Goal: Task Accomplishment & Management: Manage account settings

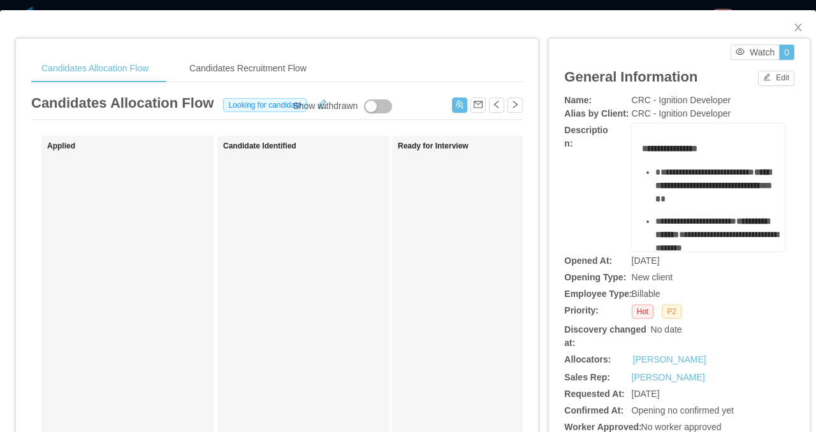
click at [419, 8] on div "**********" at bounding box center [408, 216] width 816 height 432
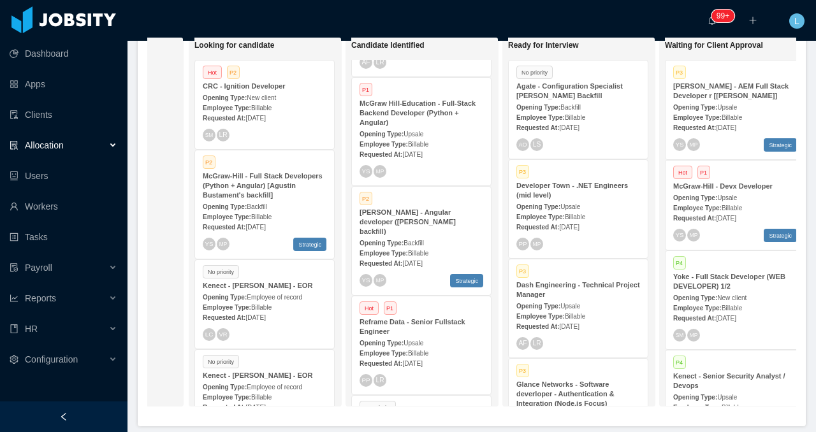
scroll to position [258, 0]
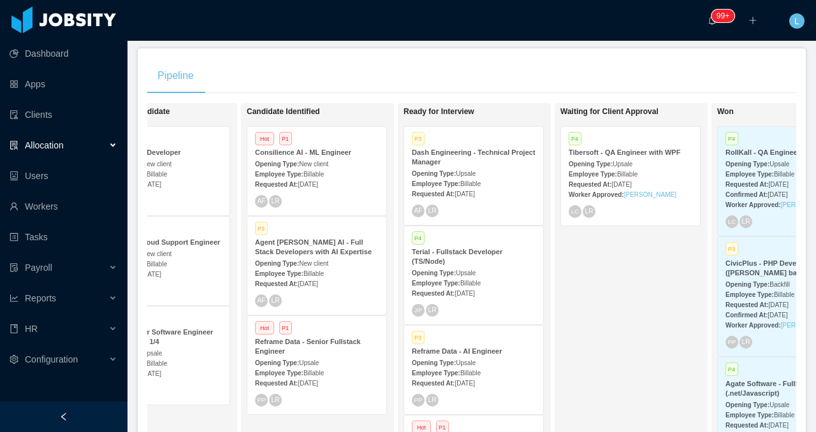
scroll to position [0, 240]
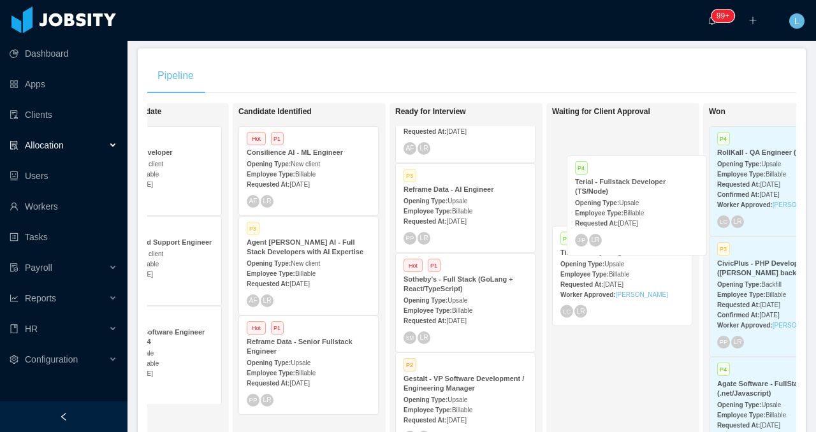
drag, startPoint x: 468, startPoint y: 194, endPoint x: 638, endPoint y: 186, distance: 170.3
click at [638, 186] on div "On Hold Looking for candidate Hot P2 CRC - Ignition Developer Opening Type: New…" at bounding box center [471, 293] width 649 height 380
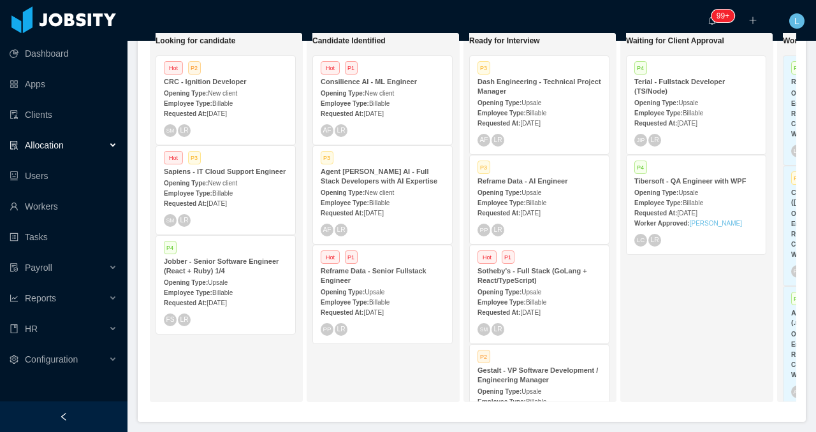
scroll to position [0, 164]
click at [390, 182] on strong "Agent Dora AI - Full Stack Developers with AI Expertise" at bounding box center [380, 176] width 117 height 17
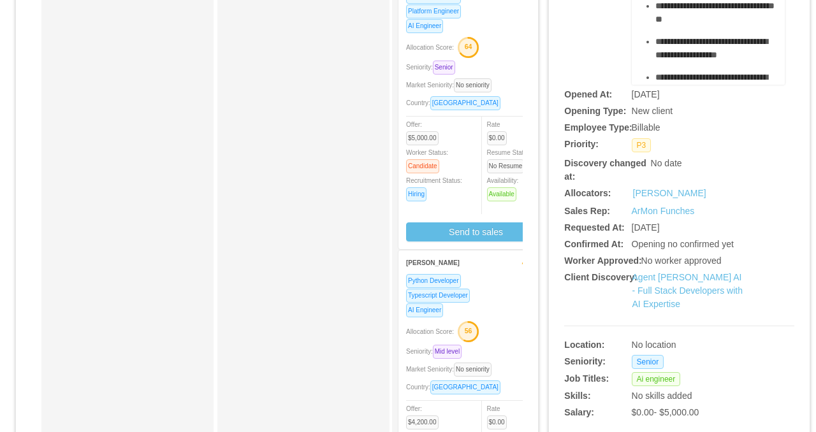
scroll to position [296, 0]
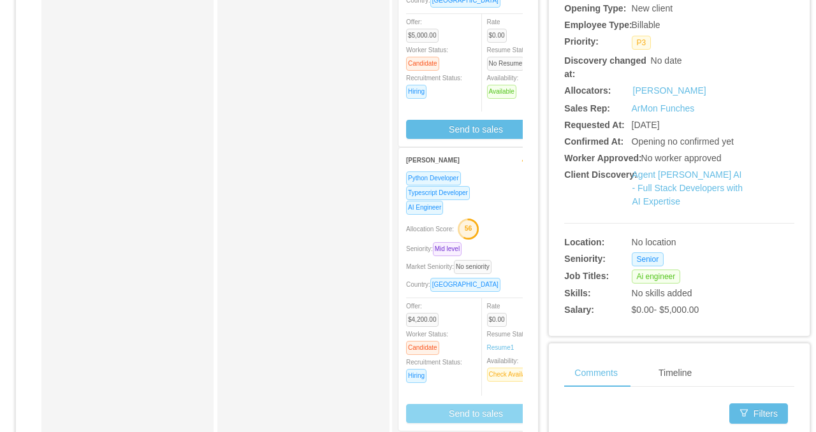
click at [451, 408] on button "Send to sales" at bounding box center [476, 413] width 140 height 19
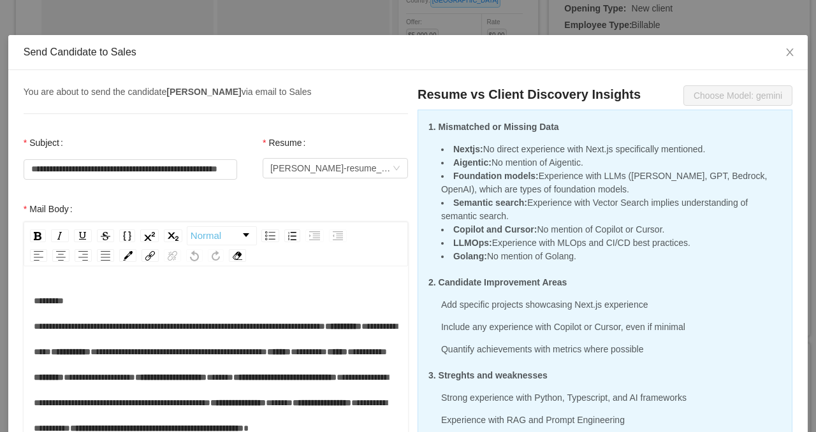
scroll to position [0, 0]
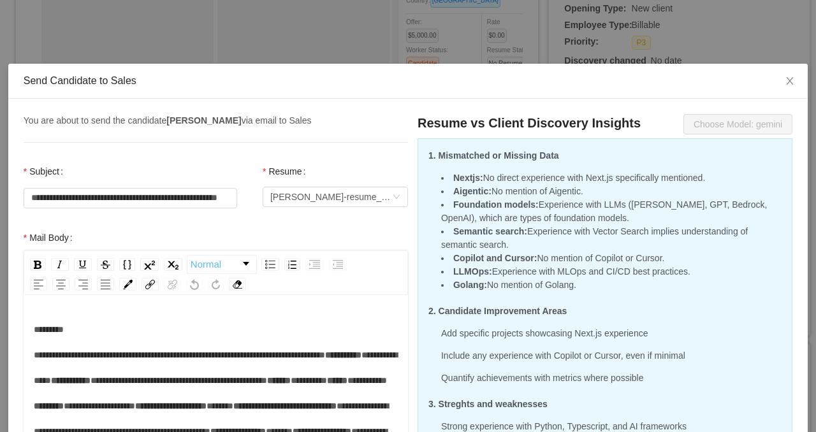
click at [287, 37] on div "**********" at bounding box center [408, 216] width 816 height 432
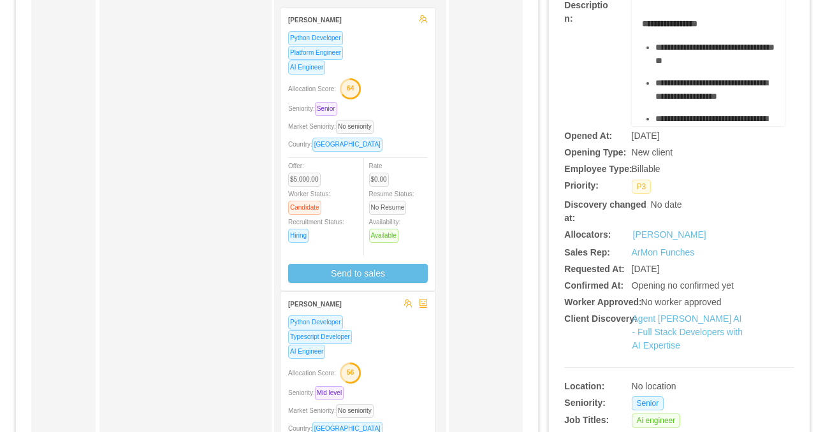
scroll to position [0, 126]
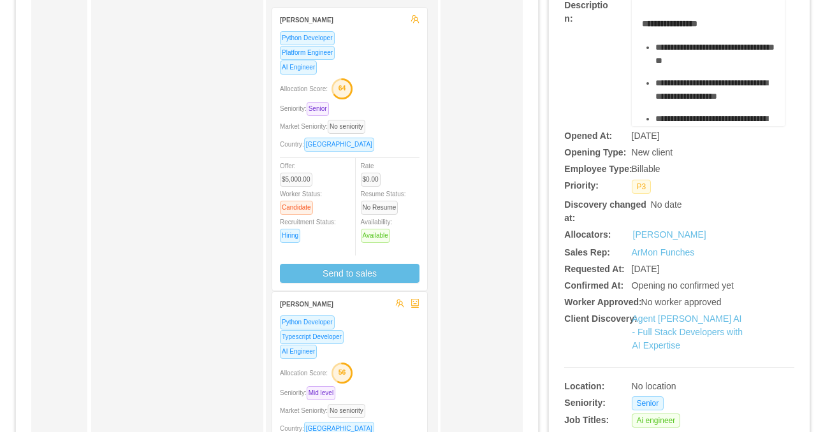
click at [371, 52] on div "Platform Engineer" at bounding box center [350, 52] width 140 height 15
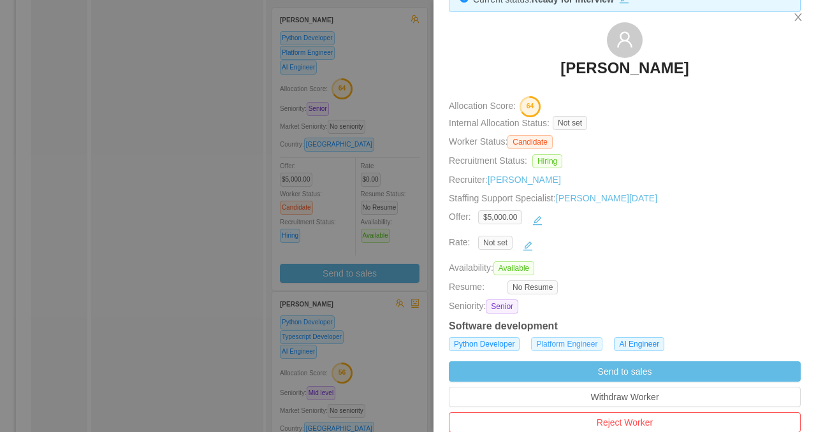
scroll to position [41, 0]
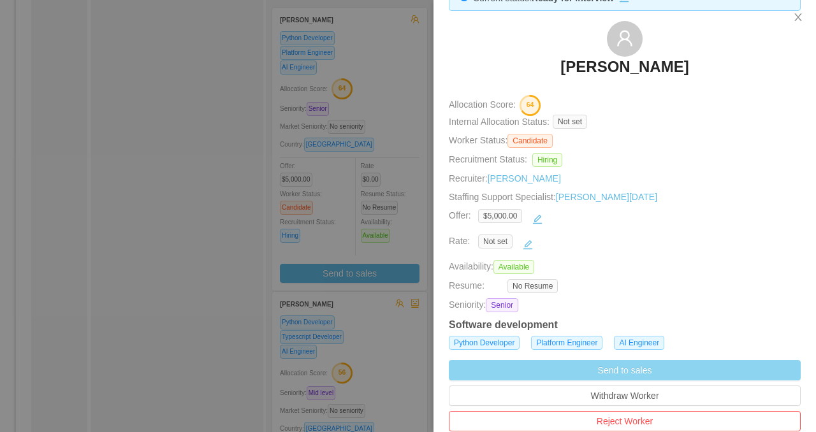
click at [536, 373] on button "Send to sales" at bounding box center [625, 370] width 352 height 20
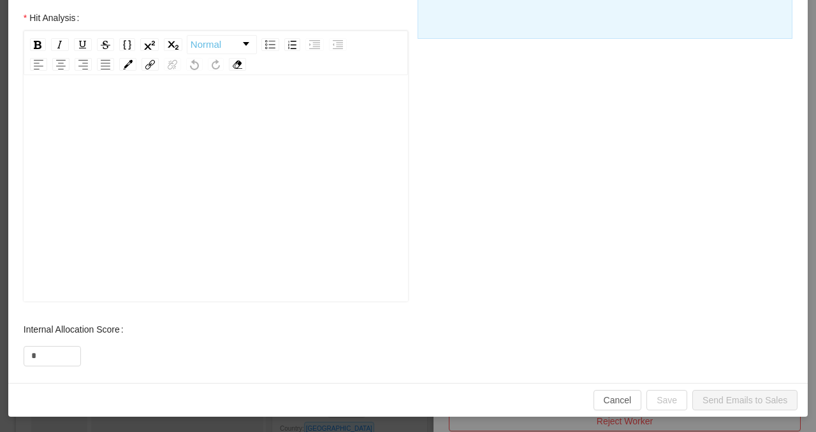
scroll to position [28, 0]
click at [607, 399] on button "Cancel" at bounding box center [617, 400] width 48 height 20
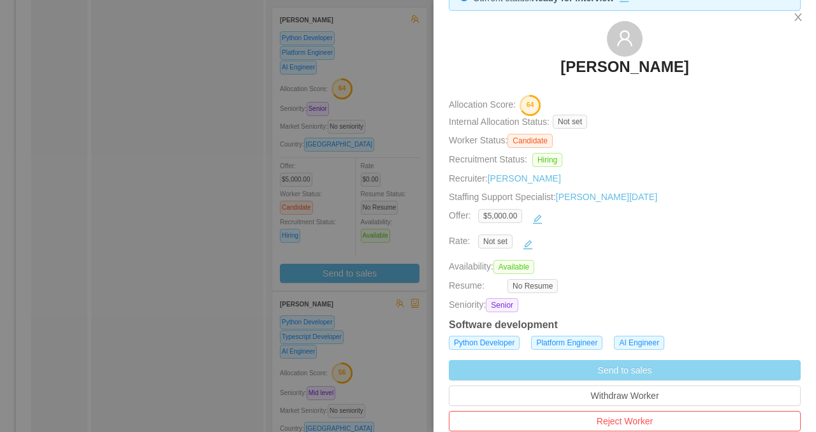
scroll to position [468, 0]
click at [523, 366] on button "Send to sales" at bounding box center [625, 370] width 352 height 20
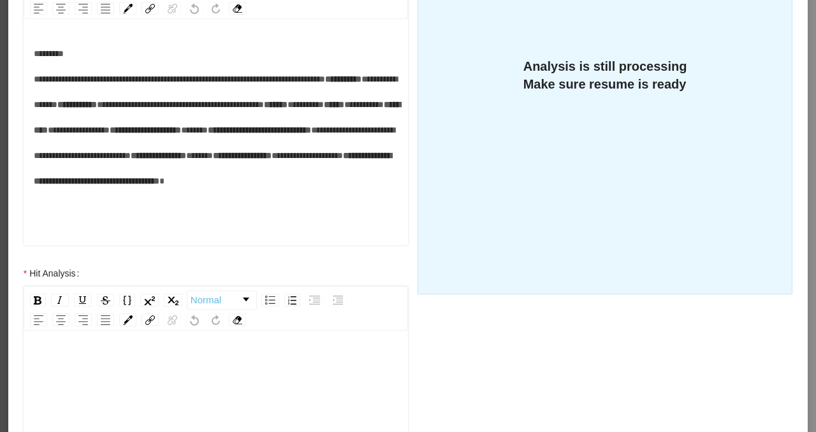
scroll to position [329, 0]
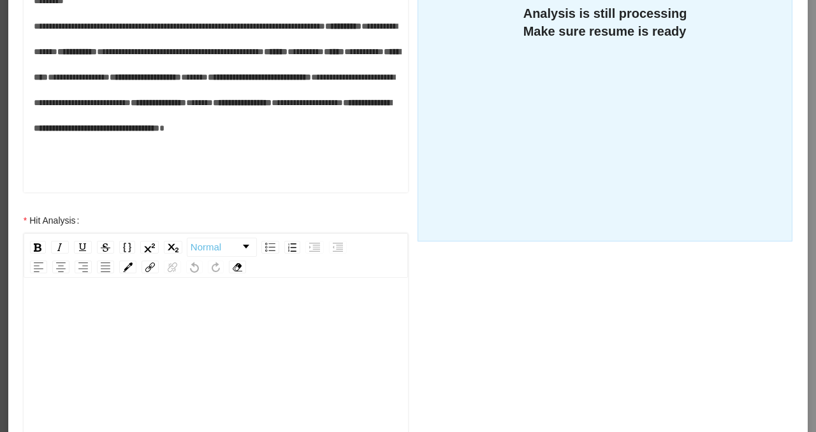
click at [206, 331] on div "rdw-editor" at bounding box center [216, 410] width 364 height 223
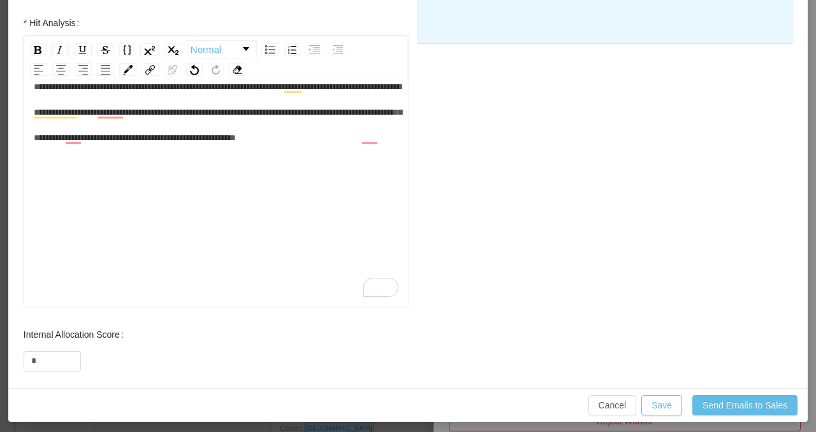
scroll to position [531, 0]
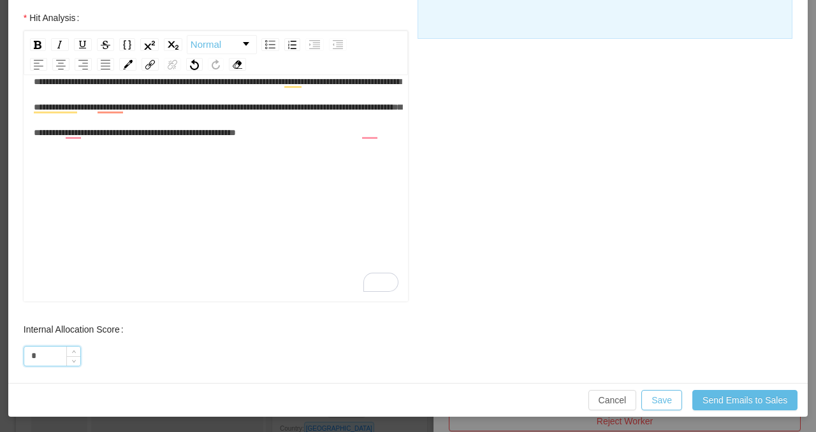
drag, startPoint x: 46, startPoint y: 361, endPoint x: 25, endPoint y: 360, distance: 20.4
click at [25, 360] on input "*" at bounding box center [52, 356] width 56 height 19
type input "**"
click at [656, 399] on button "Save" at bounding box center [661, 400] width 41 height 20
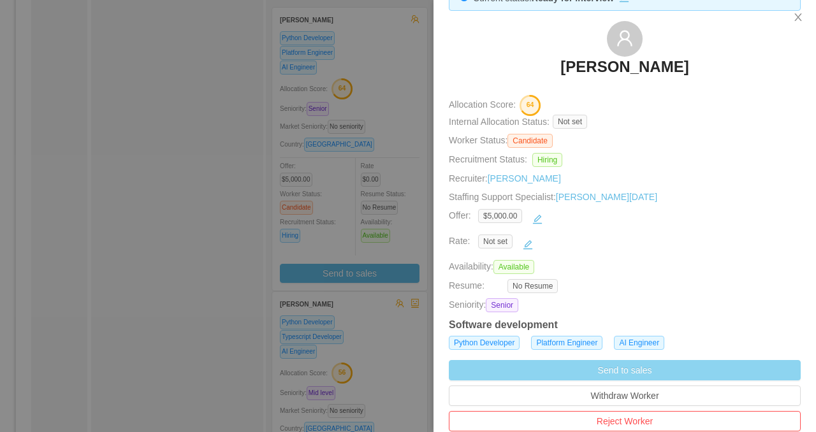
scroll to position [468, 0]
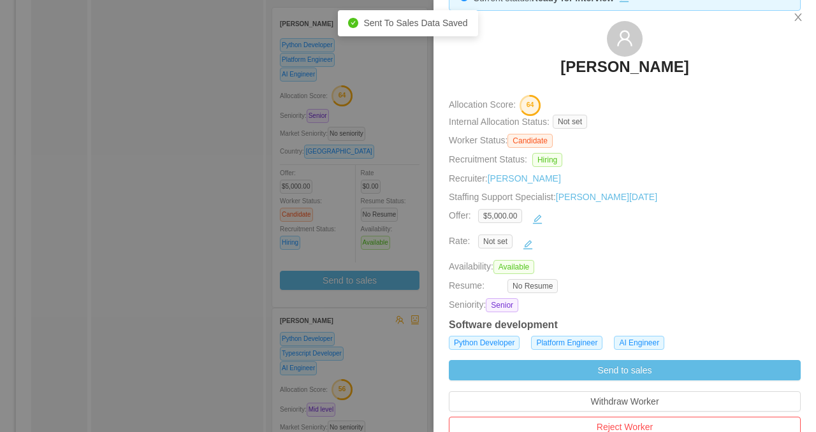
click at [238, 330] on div at bounding box center [408, 216] width 816 height 432
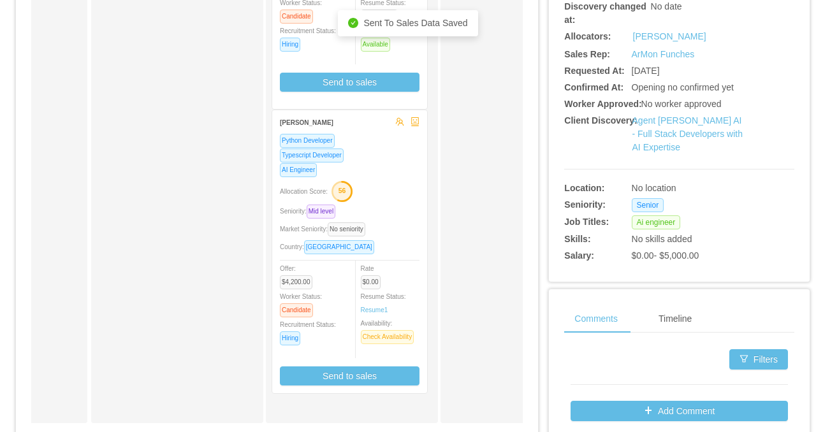
scroll to position [392, 0]
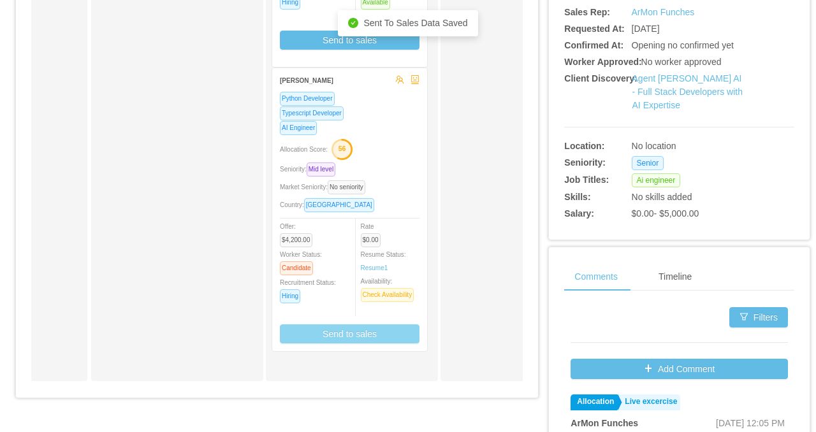
click at [326, 336] on button "Send to sales" at bounding box center [350, 333] width 140 height 19
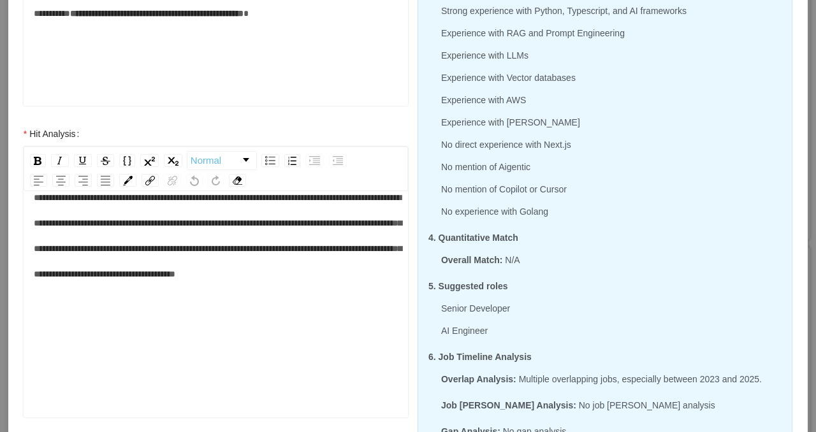
scroll to position [534, 0]
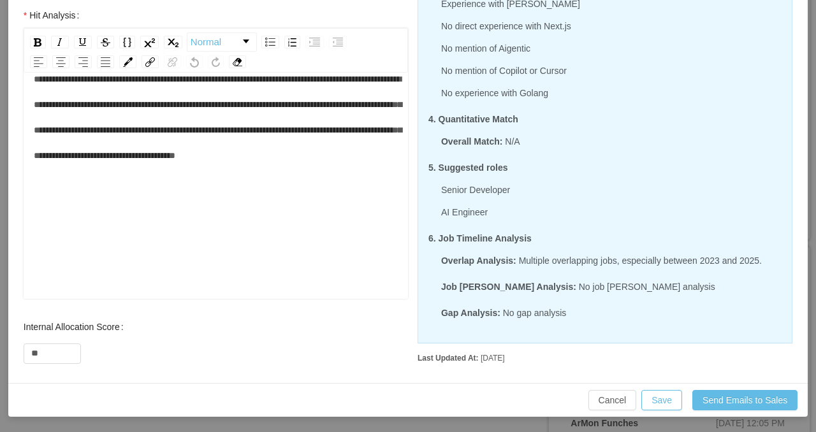
click at [3, 364] on div "**********" at bounding box center [408, 216] width 816 height 432
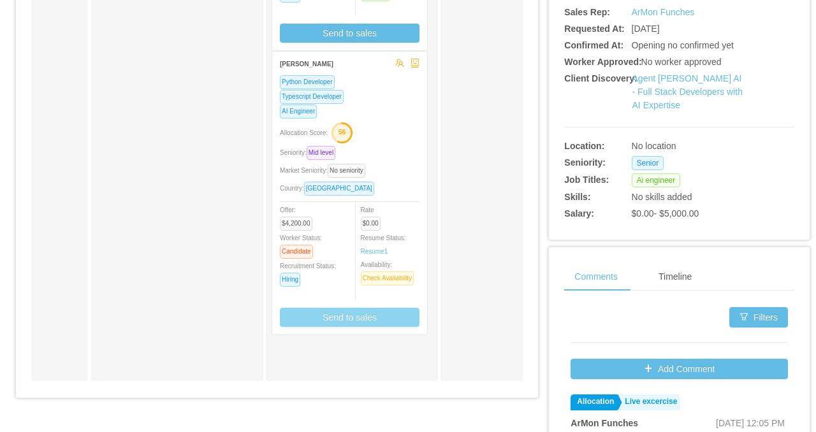
click at [3, 364] on div "**********" at bounding box center [408, 216] width 816 height 432
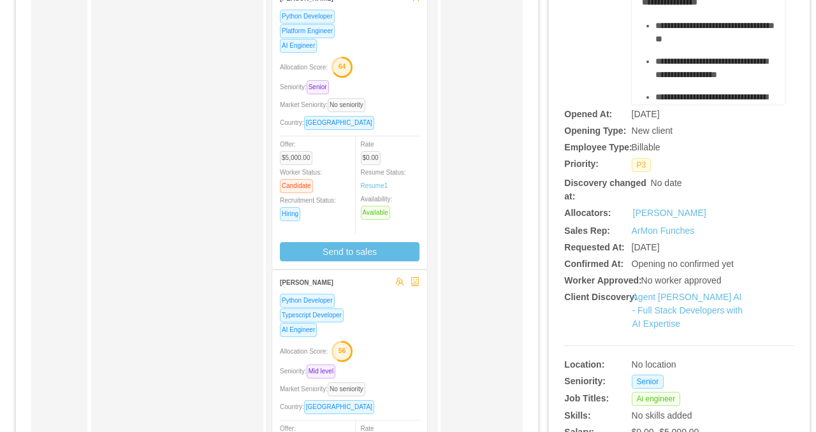
scroll to position [49, 0]
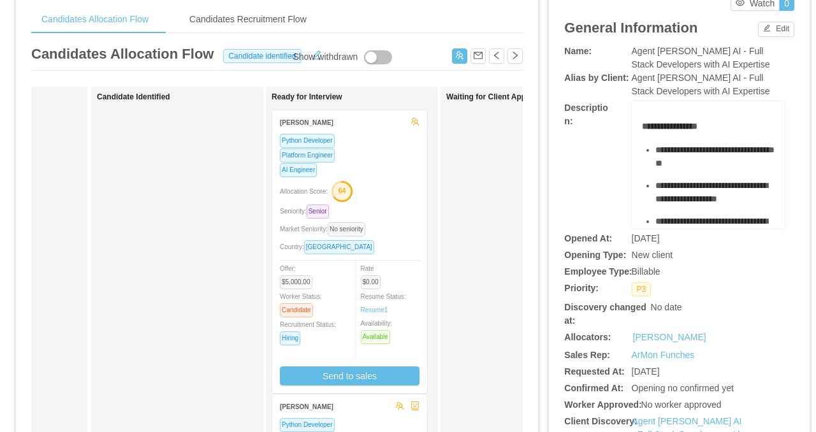
click at [370, 178] on div "Python Developer Platform Engineer AI Engineer Allocation Score: 64 Seniority: …" at bounding box center [350, 259] width 140 height 252
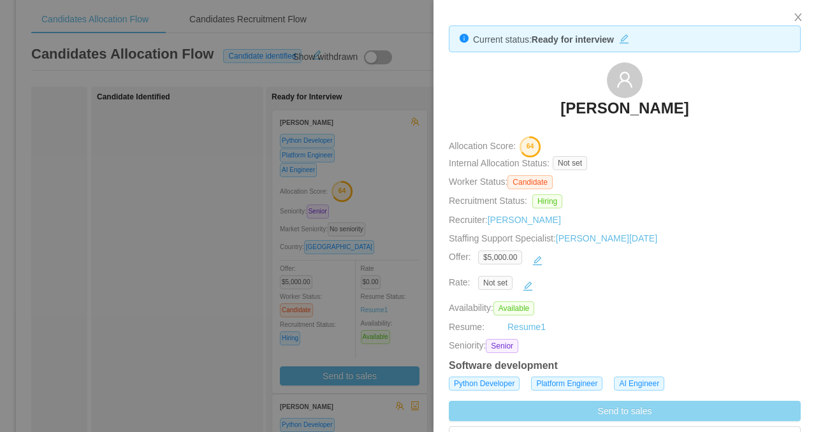
click at [479, 403] on button "Send to sales" at bounding box center [625, 411] width 352 height 20
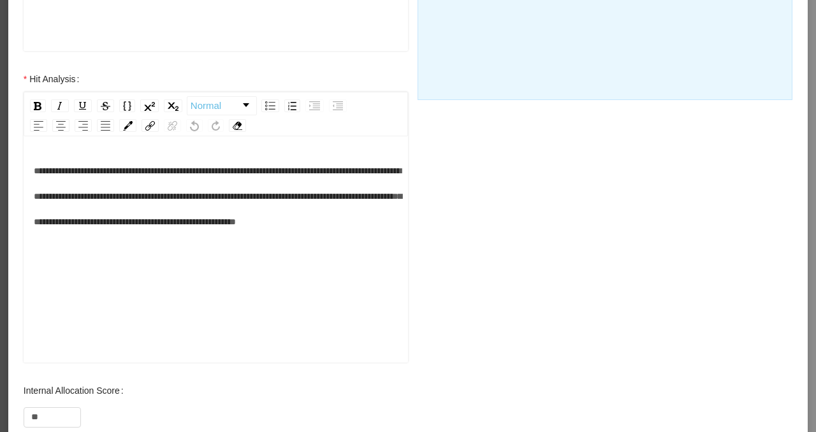
scroll to position [531, 0]
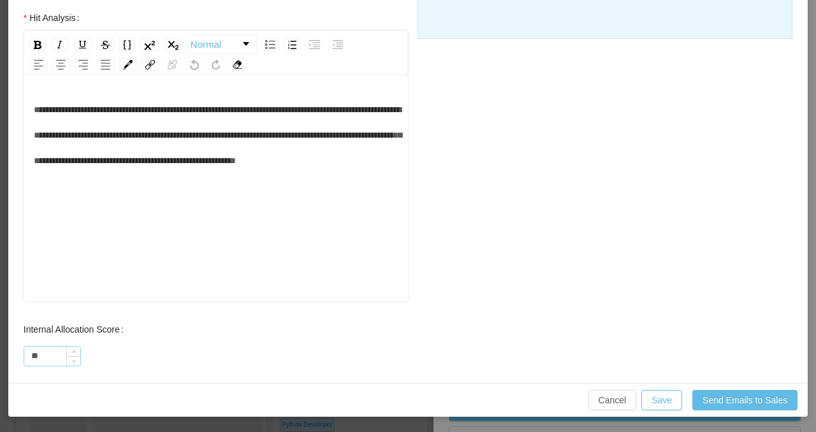
click at [44, 357] on input "**" at bounding box center [52, 356] width 56 height 19
type input "**"
click at [672, 405] on button "Save" at bounding box center [661, 400] width 41 height 20
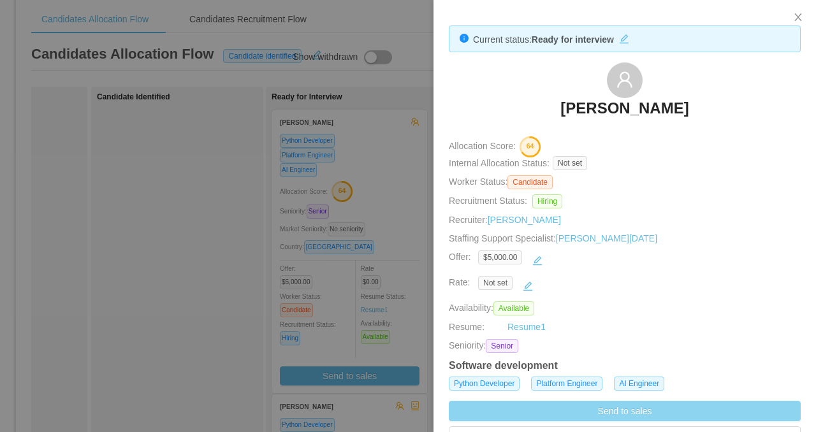
scroll to position [468, 0]
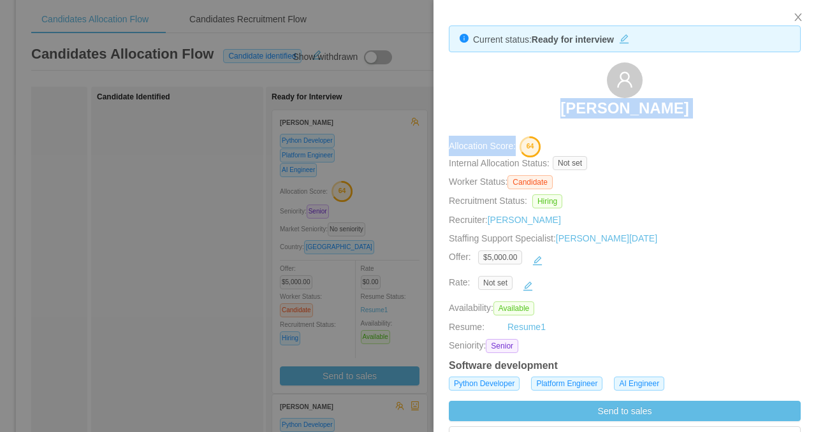
drag, startPoint x: 738, startPoint y: 139, endPoint x: 548, endPoint y: 106, distance: 192.6
click at [548, 52] on div "Current status: Ready for interview Ashutosh Dhanda Allocation Score: 64 Intern…" at bounding box center [625, 38] width 352 height 27
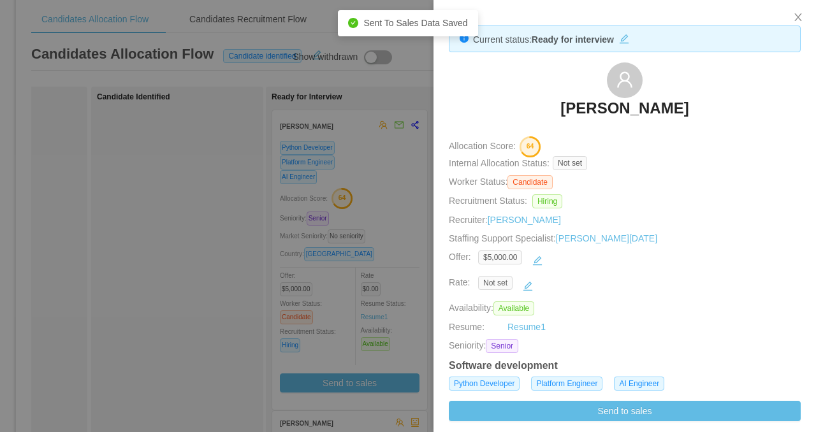
click at [533, 96] on div "Ashutosh Dhanda" at bounding box center [625, 94] width 352 height 64
drag, startPoint x: 542, startPoint y: 101, endPoint x: 751, endPoint y: 102, distance: 208.4
click at [751, 102] on div "Ashutosh Dhanda" at bounding box center [625, 94] width 352 height 64
copy h3 "Ashutosh Dhanda"
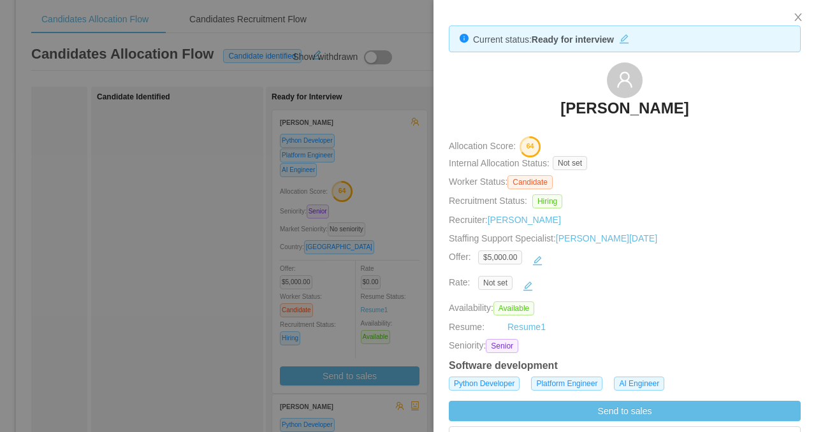
click at [348, 273] on div at bounding box center [408, 216] width 816 height 432
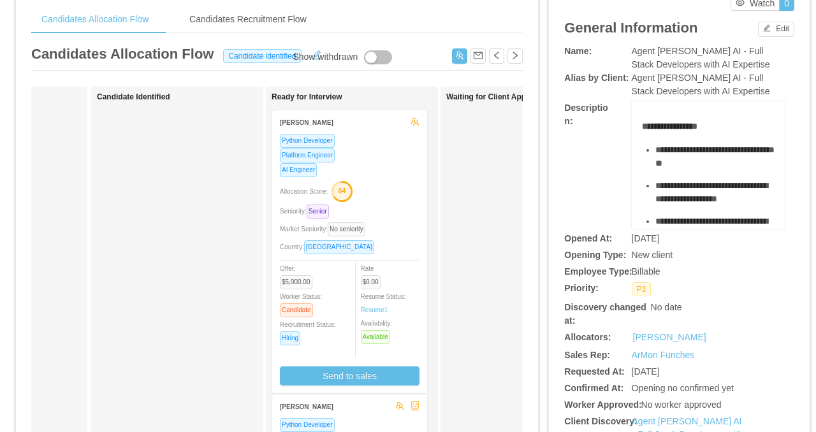
click at [357, 426] on div "Python Developer" at bounding box center [350, 424] width 140 height 15
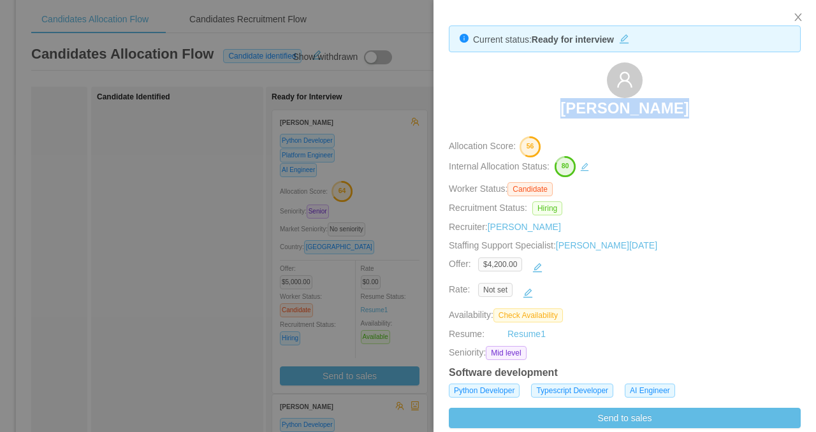
drag, startPoint x: 688, startPoint y: 97, endPoint x: 687, endPoint y: 106, distance: 8.4
click at [687, 106] on div "Gustavo Silva" at bounding box center [625, 94] width 352 height 64
copy h3 "Gustavo Silva"
click at [241, 149] on div at bounding box center [408, 216] width 816 height 432
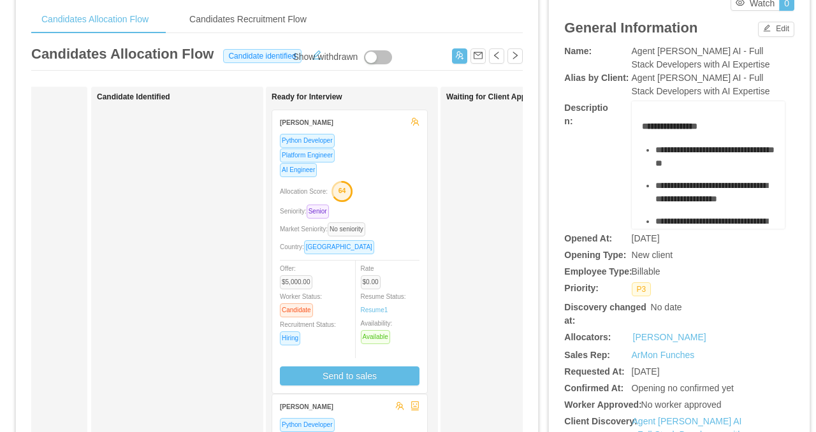
scroll to position [0, 0]
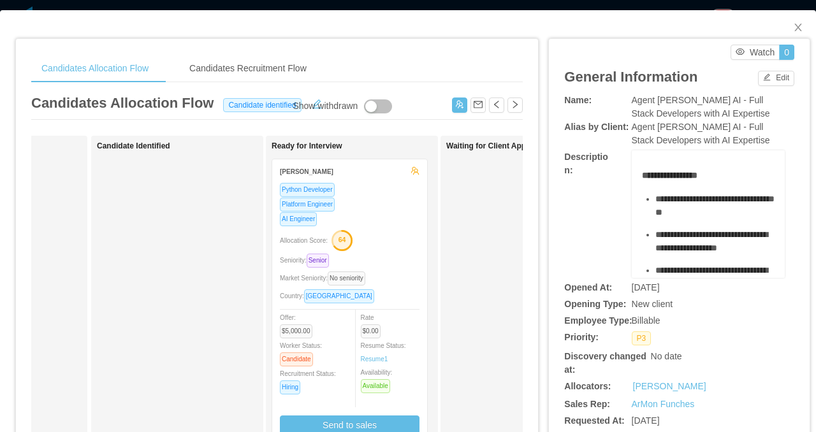
click at [271, 7] on div "Candidates Allocation Flow Candidates Recruitment Flow Candidates Allocation Fl…" at bounding box center [408, 216] width 816 height 432
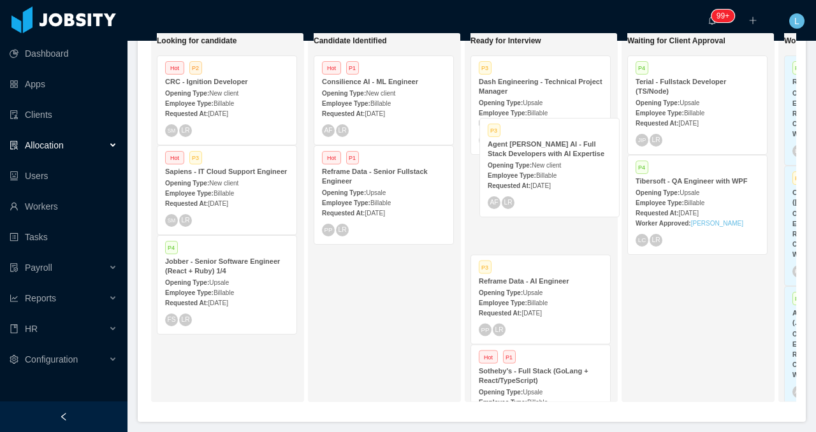
drag, startPoint x: 350, startPoint y: 175, endPoint x: 518, endPoint y: 147, distance: 169.9
click at [518, 147] on div "On Hold Looking for candidate Hot P2 CRC - Ignition Developer Opening Type: New…" at bounding box center [471, 222] width 649 height 380
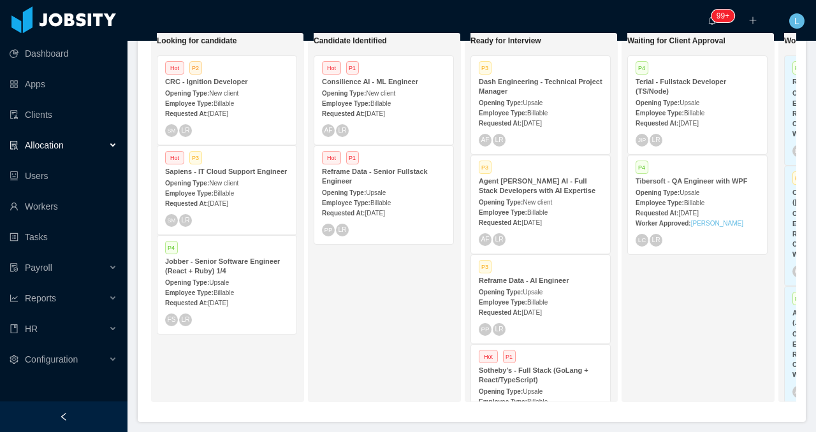
click at [379, 184] on div "Reframe Data - Senior Fullstack Engineer" at bounding box center [384, 176] width 124 height 19
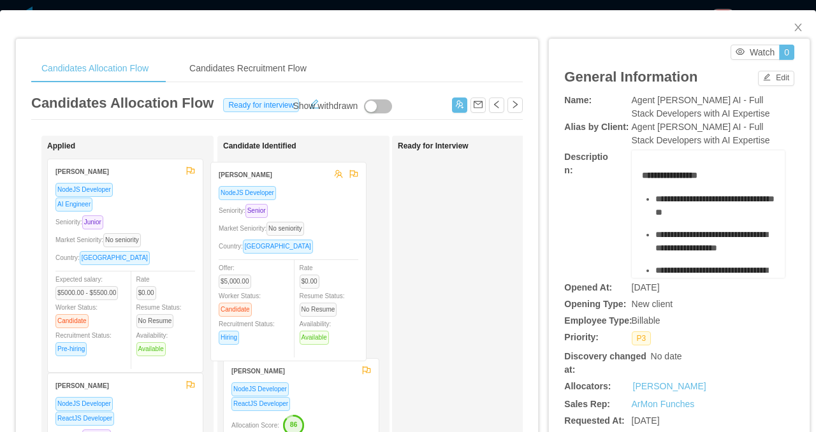
drag, startPoint x: 163, startPoint y: 216, endPoint x: 329, endPoint y: 220, distance: 165.7
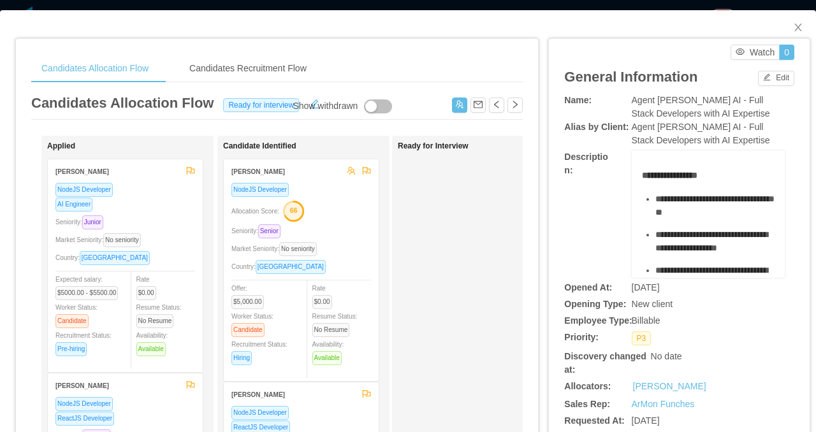
click at [351, 228] on div "Seniority: Senior" at bounding box center [301, 231] width 140 height 15
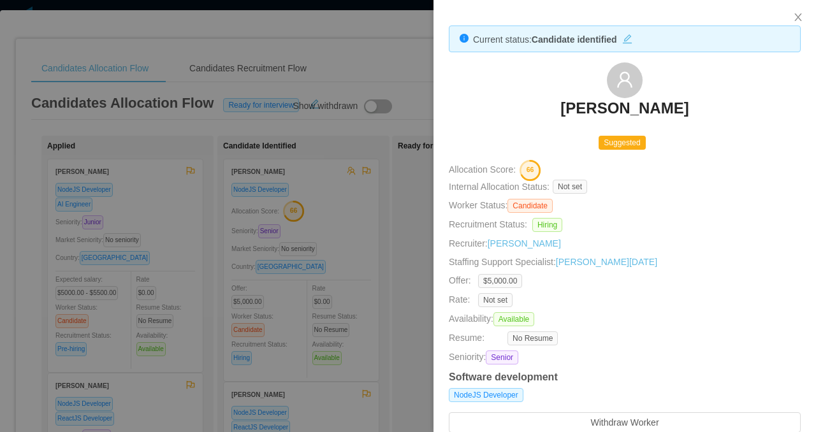
click at [349, 206] on div at bounding box center [408, 216] width 816 height 432
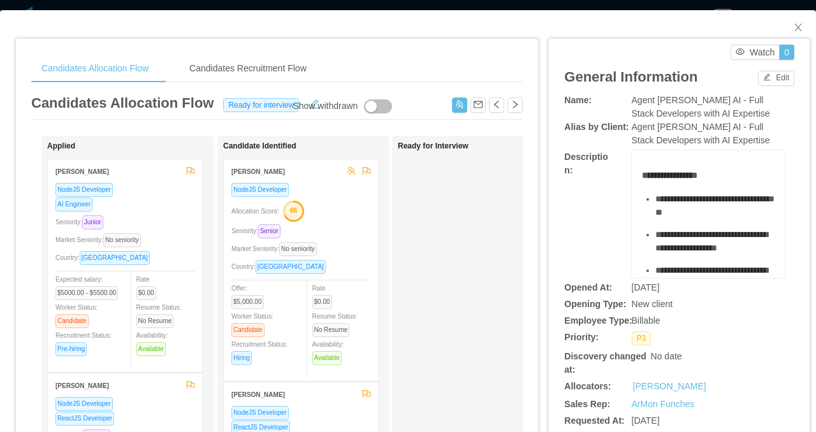
click at [428, 8] on div "Candidates Allocation Flow Candidates Recruitment Flow Candidates Allocation Fl…" at bounding box center [408, 216] width 816 height 432
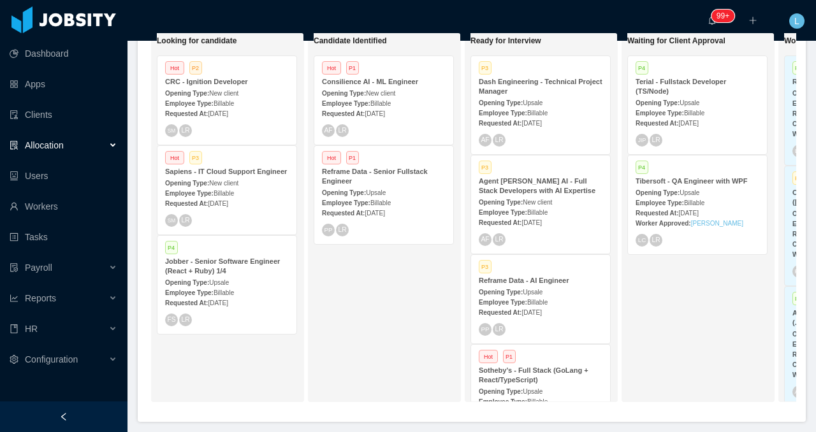
click at [386, 189] on span "Upsale" at bounding box center [376, 192] width 20 height 7
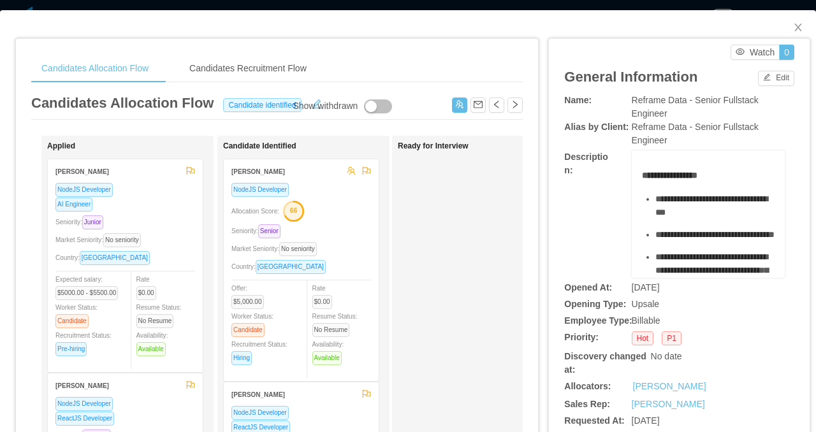
click at [298, 209] on text "66" at bounding box center [294, 210] width 8 height 8
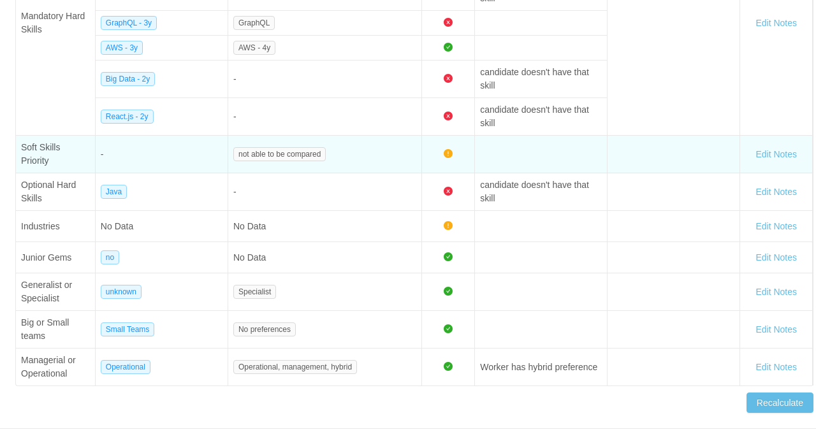
scroll to position [540, 0]
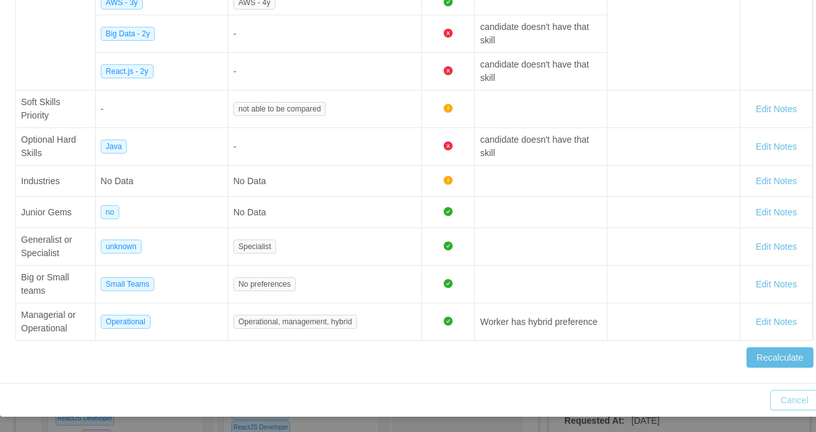
click at [788, 405] on button "Cancel" at bounding box center [794, 400] width 48 height 20
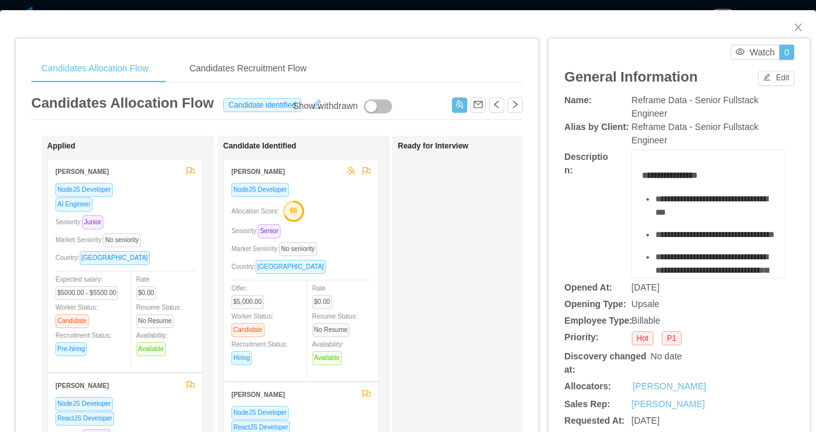
scroll to position [477, 0]
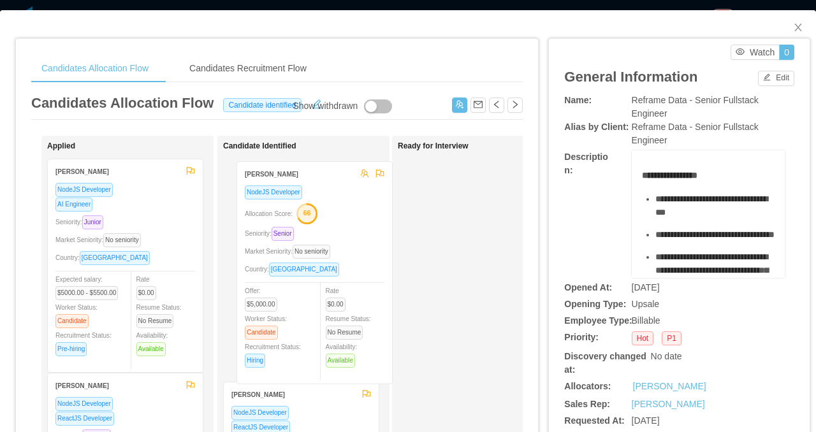
drag, startPoint x: 342, startPoint y: 224, endPoint x: 355, endPoint y: 226, distance: 13.6
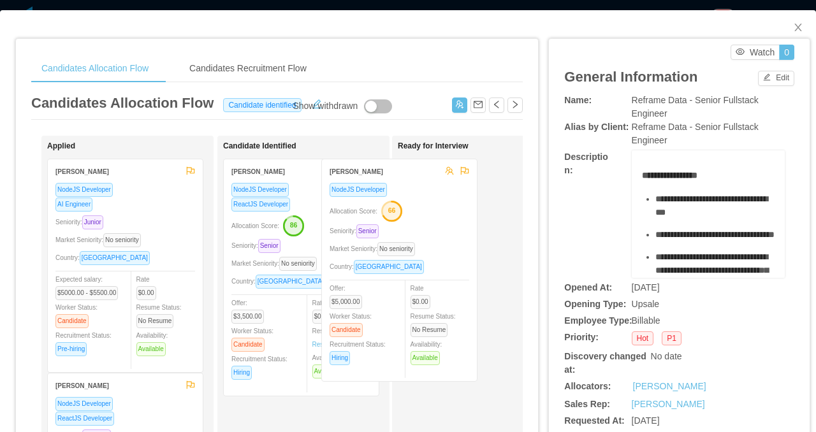
drag, startPoint x: 355, startPoint y: 225, endPoint x: 453, endPoint y: 225, distance: 98.1
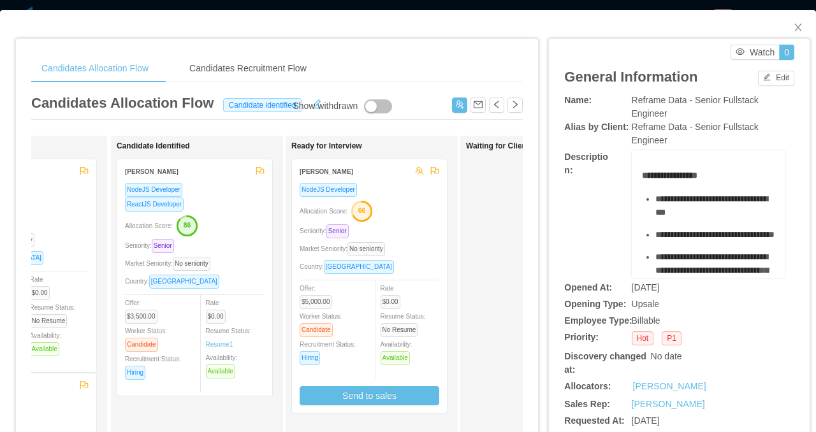
scroll to position [0, 110]
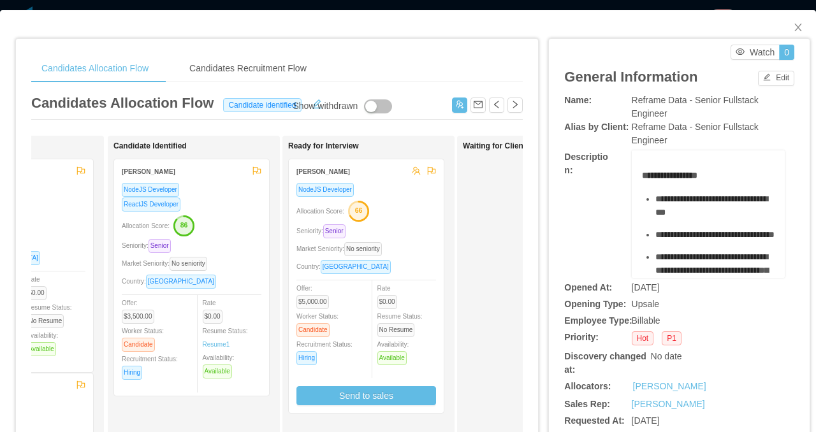
click at [313, 8] on div "Candidates Allocation Flow Candidates Recruitment Flow Candidates Allocation Fl…" at bounding box center [408, 216] width 816 height 432
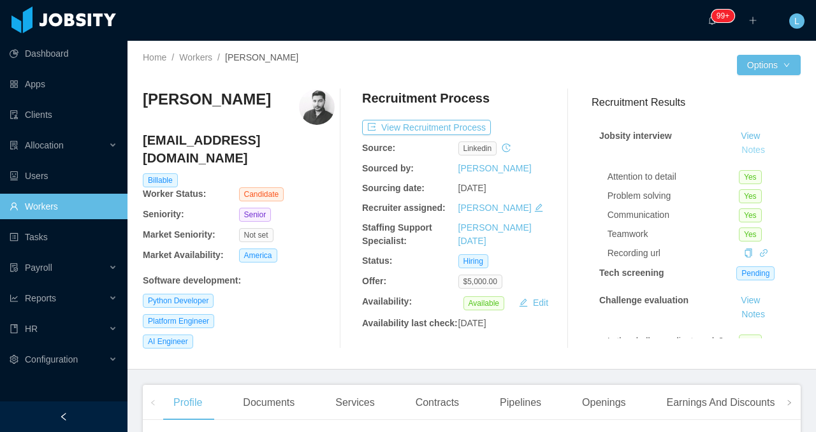
click at [749, 152] on button "Notes" at bounding box center [753, 150] width 34 height 15
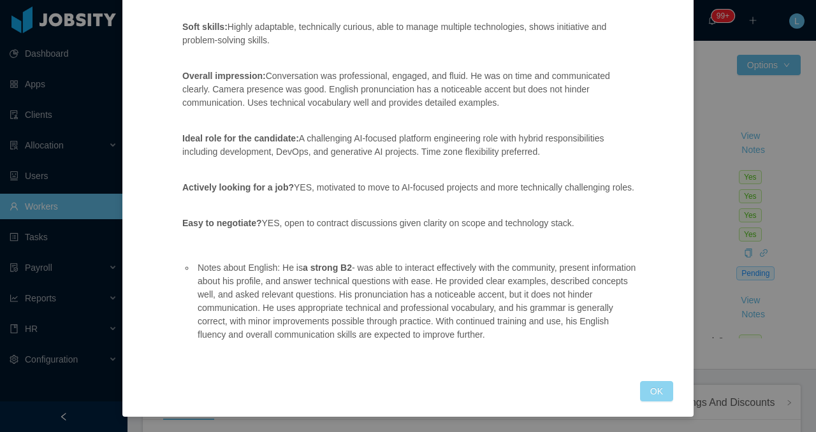
click at [651, 391] on button "OK" at bounding box center [656, 391] width 33 height 20
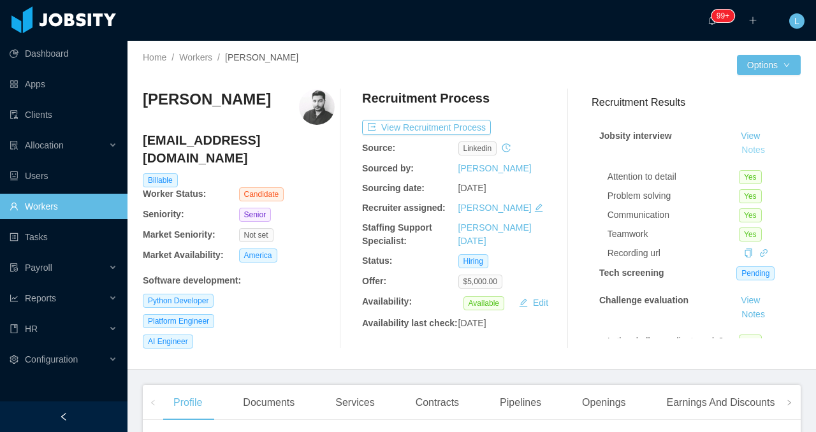
scroll to position [141, 0]
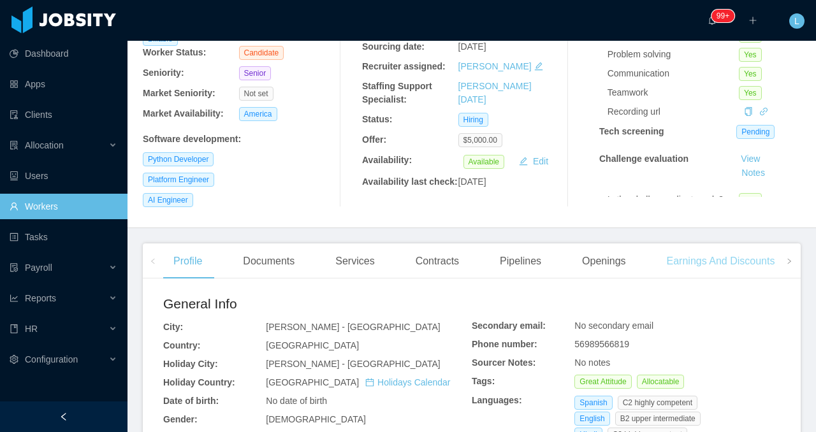
click at [778, 271] on div "Earnings And Discounts" at bounding box center [720, 261] width 129 height 36
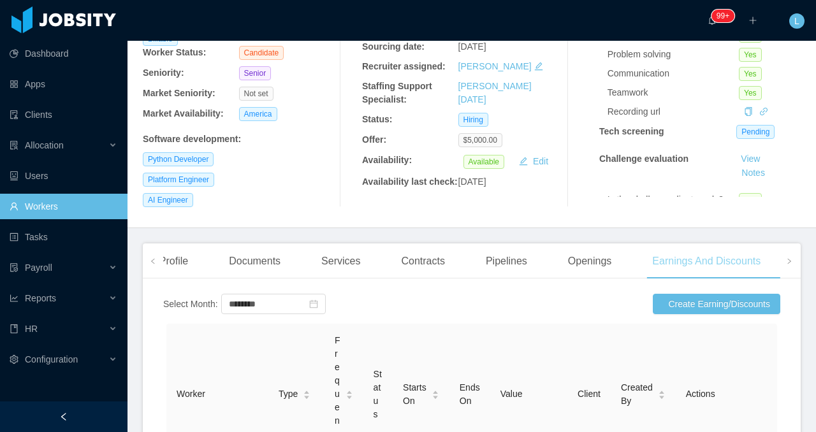
click at [733, 265] on div "Earnings And Discounts" at bounding box center [706, 261] width 129 height 36
click at [787, 264] on icon "icon: right" at bounding box center [789, 261] width 6 height 6
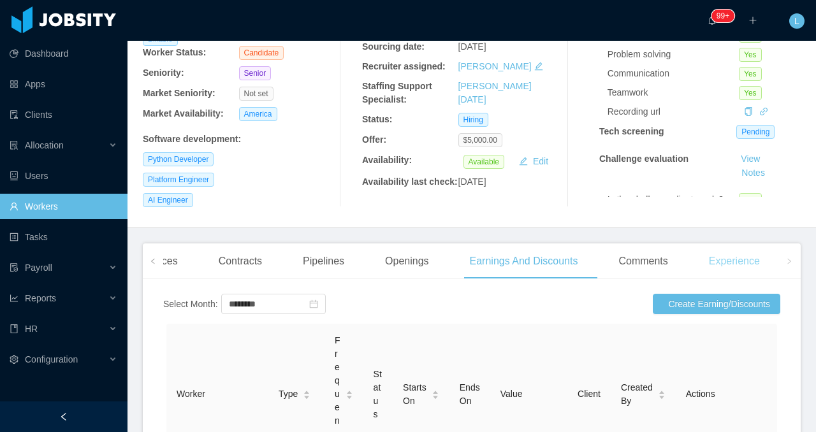
click at [737, 278] on div "Experience" at bounding box center [733, 261] width 71 height 36
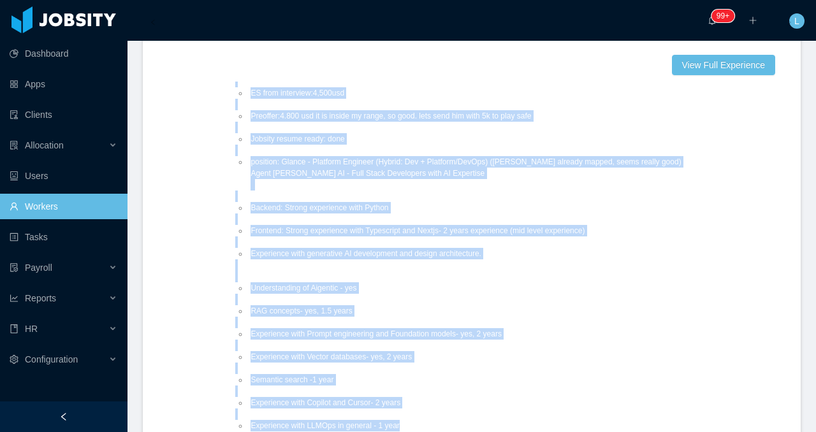
scroll to position [632, 0]
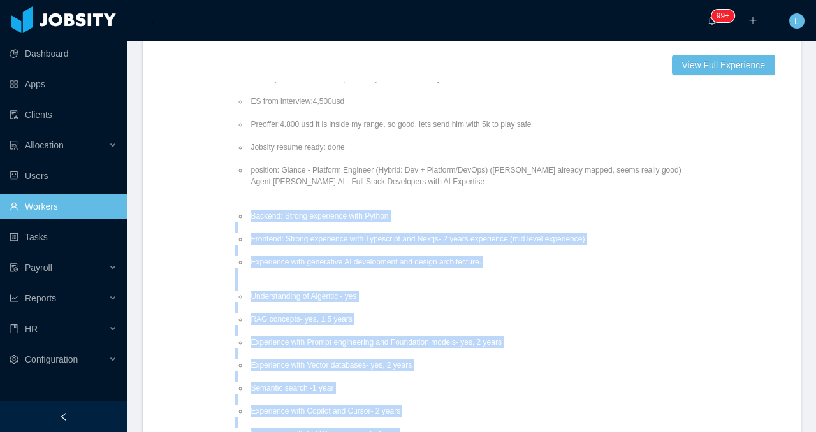
drag, startPoint x: 394, startPoint y: 384, endPoint x: 219, endPoint y: 221, distance: 238.9
click at [235, 221] on ul "Impressions/Positive and negative clues: on time; really nice to talk to; easyg…" at bounding box center [507, 93] width 545 height 753
copy ul "Backend: Strong experience with Python Frontend: Strong experience with Typescr…"
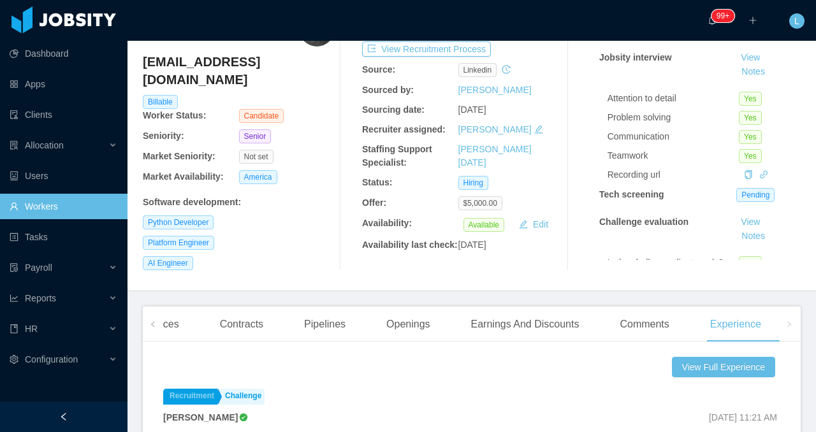
scroll to position [0, 0]
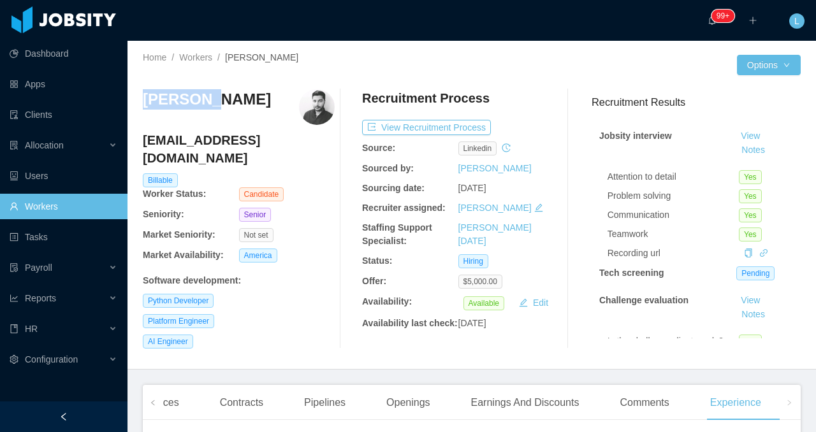
drag, startPoint x: 206, startPoint y: 100, endPoint x: 131, endPoint y: 100, distance: 75.2
click at [131, 100] on div "Home / Workers / Ashutosh Dhanda / Options Ashutosh Dhanda ashutoshdhanda@gmail…" at bounding box center [471, 205] width 688 height 329
copy h3 "Ashutosh"
click at [755, 148] on button "Notes" at bounding box center [753, 150] width 34 height 15
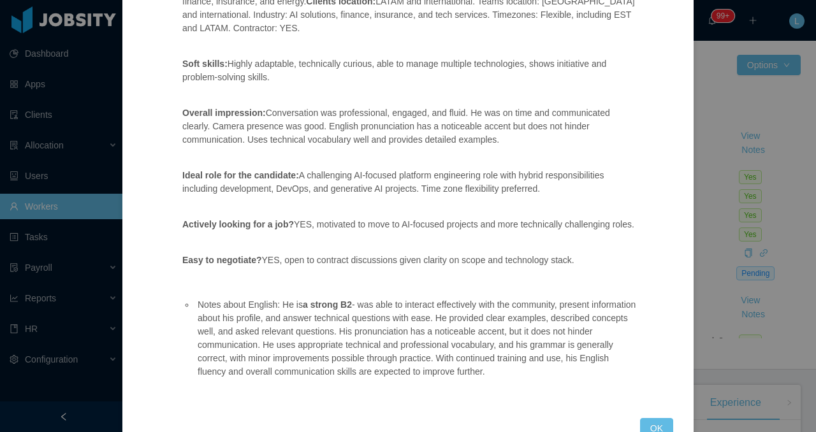
scroll to position [491, 0]
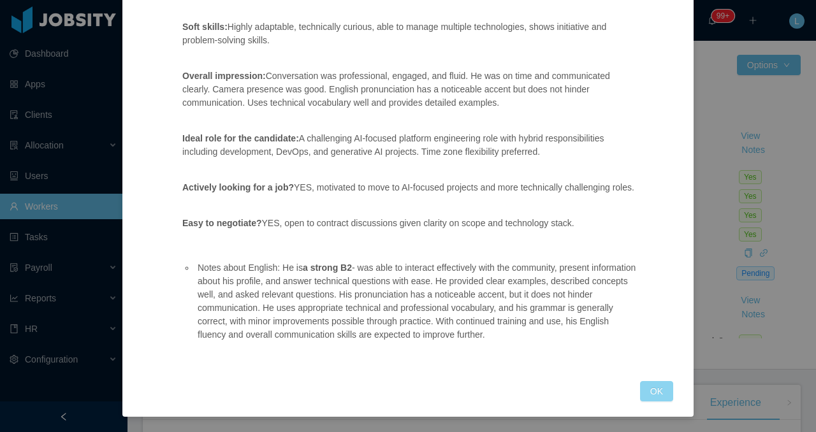
drag, startPoint x: 642, startPoint y: 383, endPoint x: 634, endPoint y: 383, distance: 7.6
click at [642, 383] on button "OK" at bounding box center [656, 391] width 33 height 20
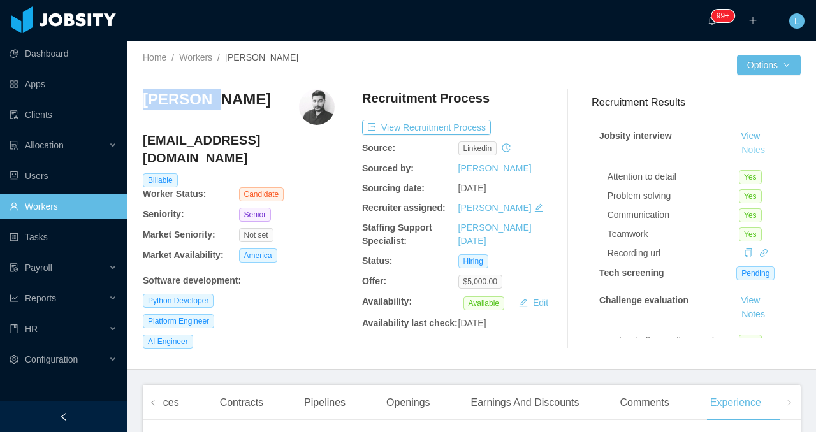
scroll to position [427, 0]
click at [153, 406] on icon "icon: left" at bounding box center [153, 403] width 6 height 6
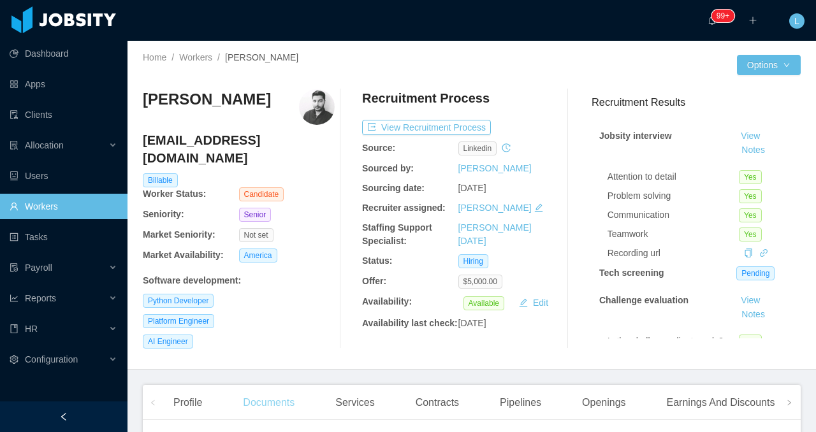
click at [282, 421] on div "Documents" at bounding box center [269, 403] width 72 height 36
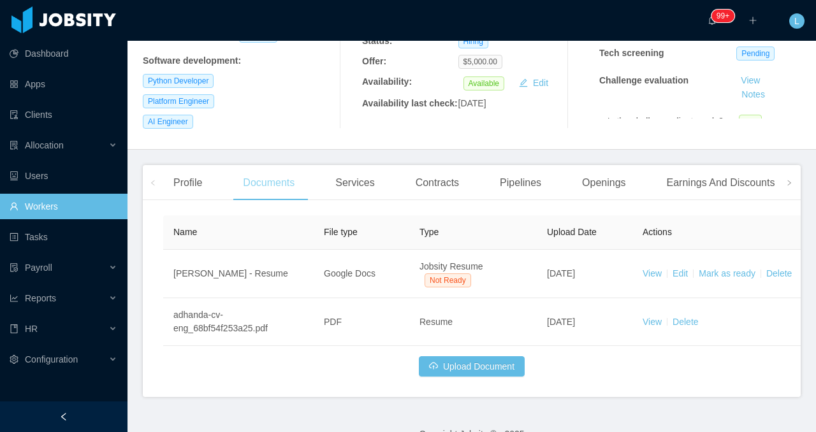
scroll to position [254, 0]
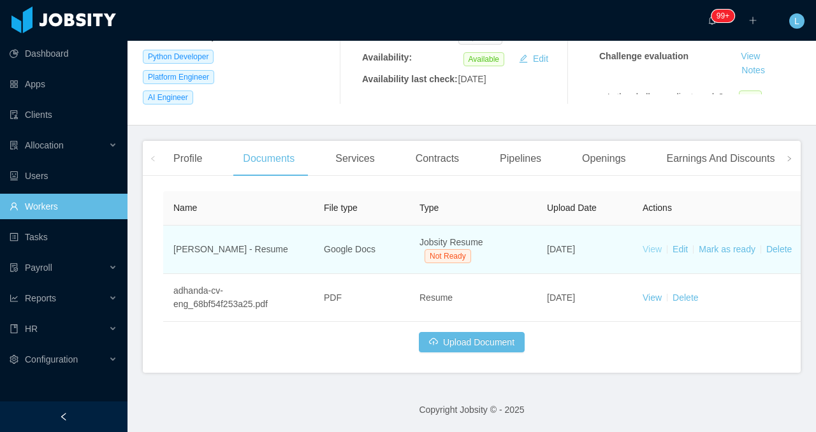
click at [645, 247] on link "View" at bounding box center [651, 249] width 19 height 10
click at [704, 244] on link "Mark as ready" at bounding box center [726, 249] width 57 height 10
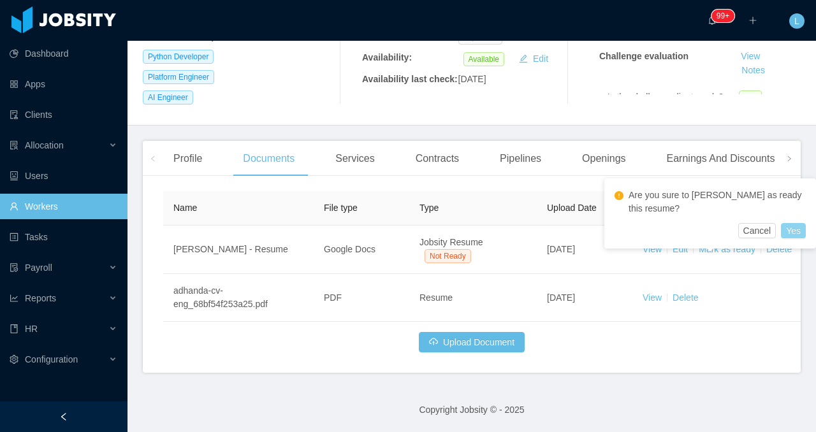
click at [791, 233] on button "Yes" at bounding box center [793, 230] width 25 height 15
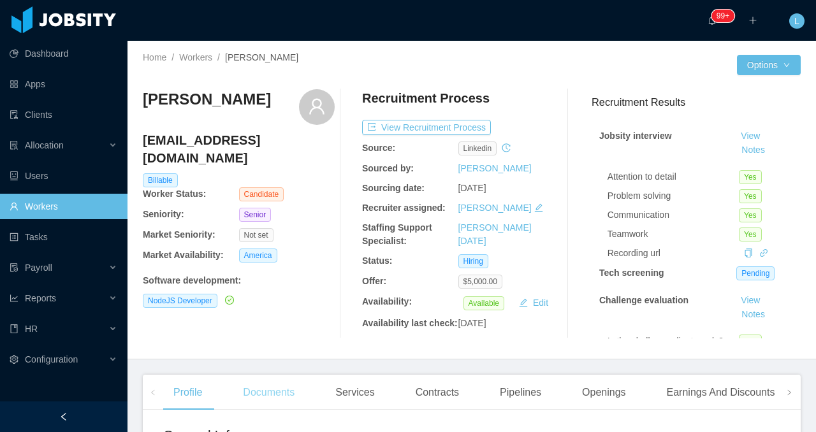
click at [277, 410] on div "Documents" at bounding box center [269, 393] width 72 height 36
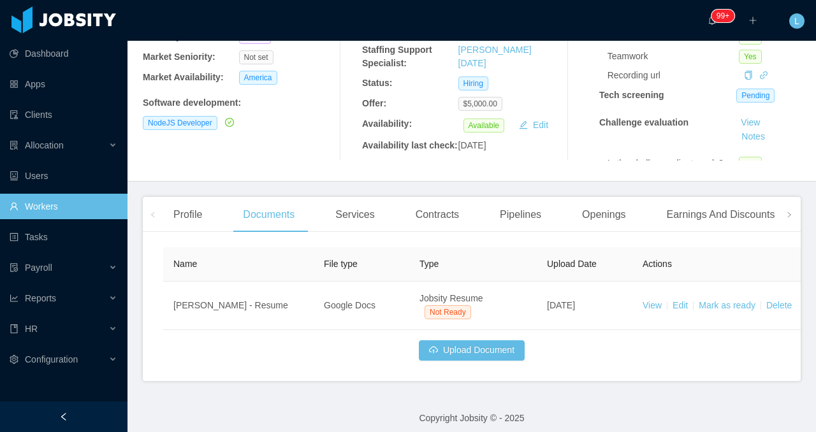
scroll to position [190, 0]
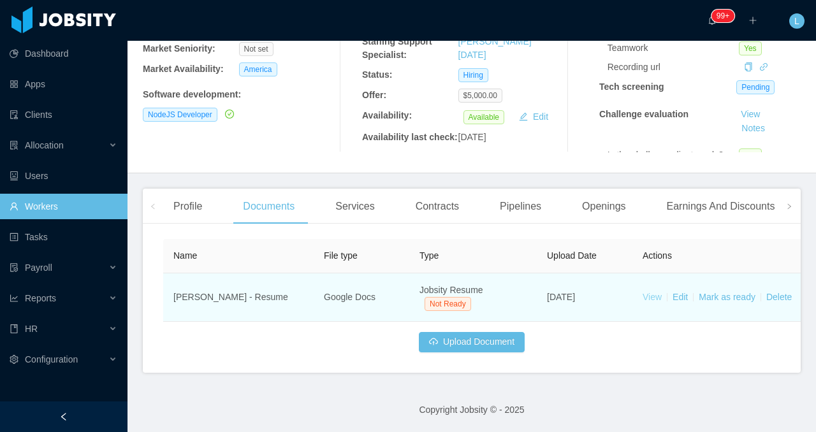
click at [657, 302] on link "View" at bounding box center [651, 297] width 19 height 10
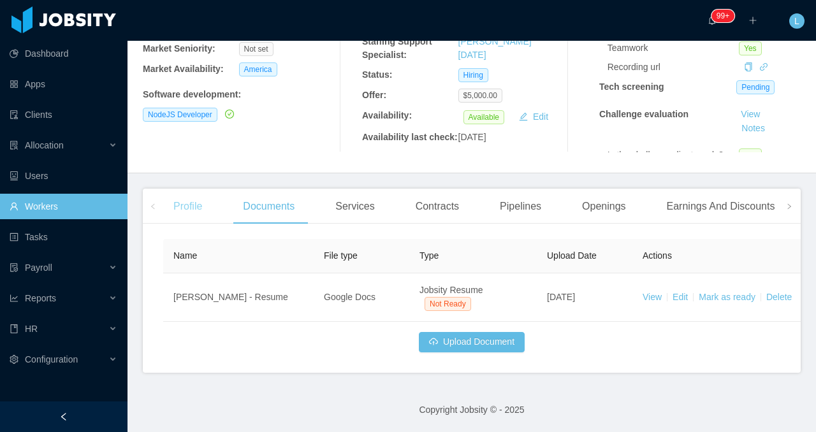
click at [192, 219] on div "Profile" at bounding box center [187, 207] width 49 height 36
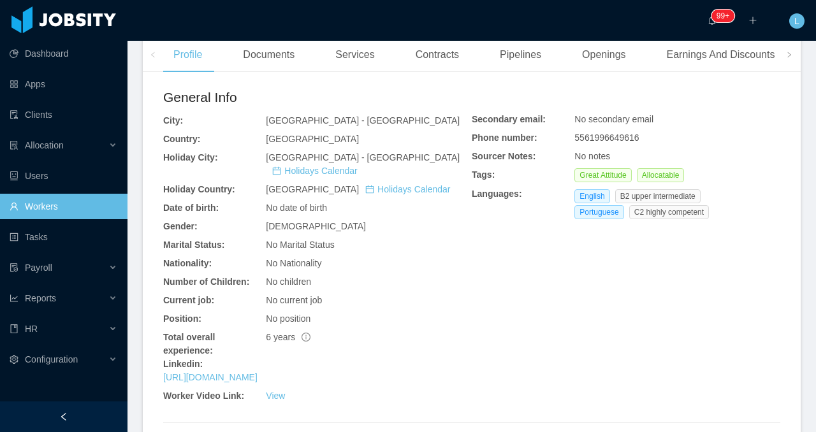
scroll to position [384, 0]
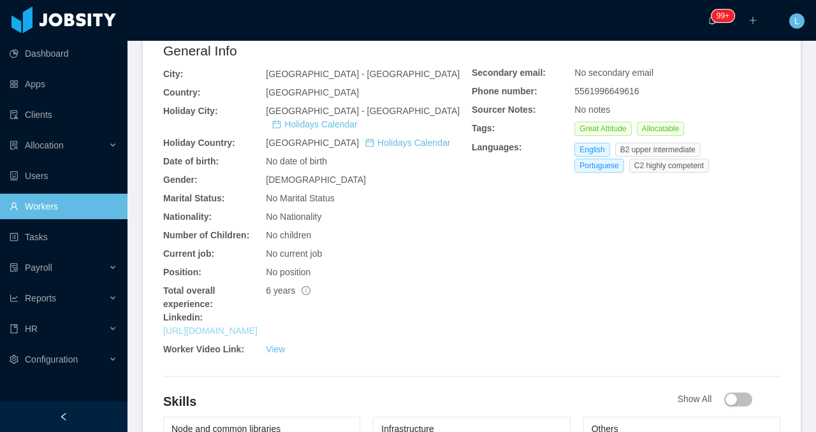
click at [243, 333] on link "https://www.linkedin.com/in/thiagoadsix" at bounding box center [210, 331] width 94 height 10
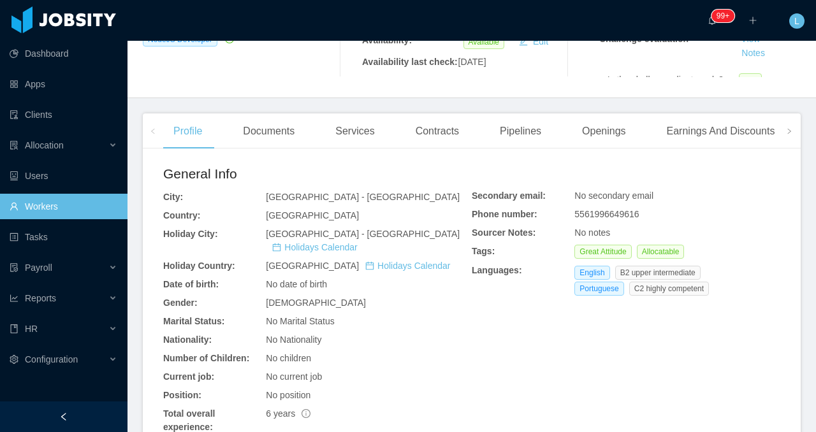
scroll to position [220, 0]
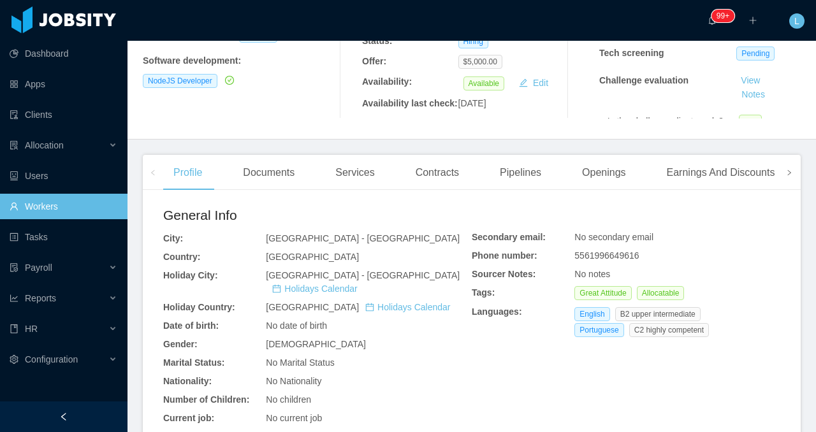
click at [794, 190] on span at bounding box center [789, 172] width 20 height 35
click at [753, 191] on div "Experience" at bounding box center [735, 173] width 71 height 36
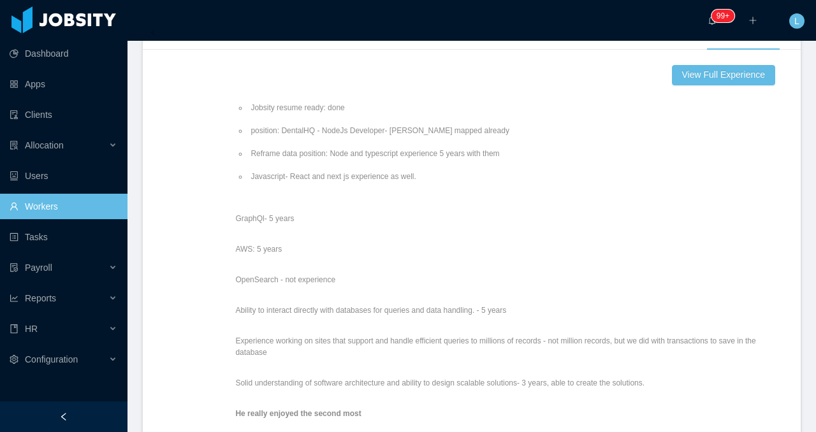
scroll to position [361, 0]
click at [143, 48] on span at bounding box center [153, 30] width 20 height 35
click at [198, 49] on div "Profile" at bounding box center [187, 31] width 49 height 36
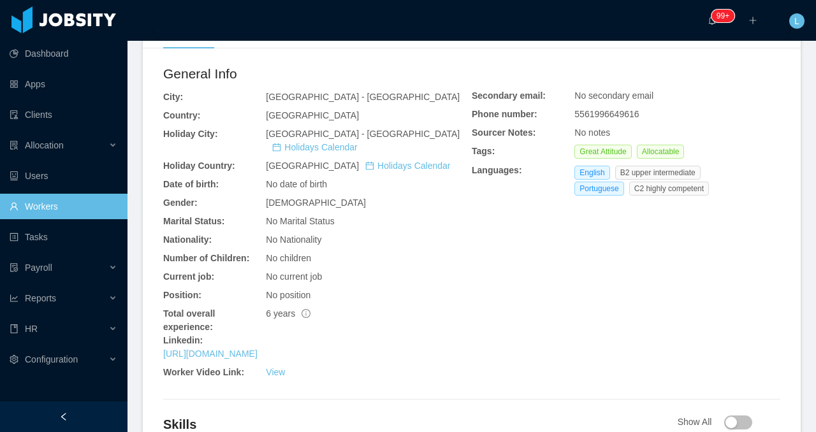
scroll to position [457, 0]
click at [248, 49] on div "Documents" at bounding box center [269, 31] width 72 height 36
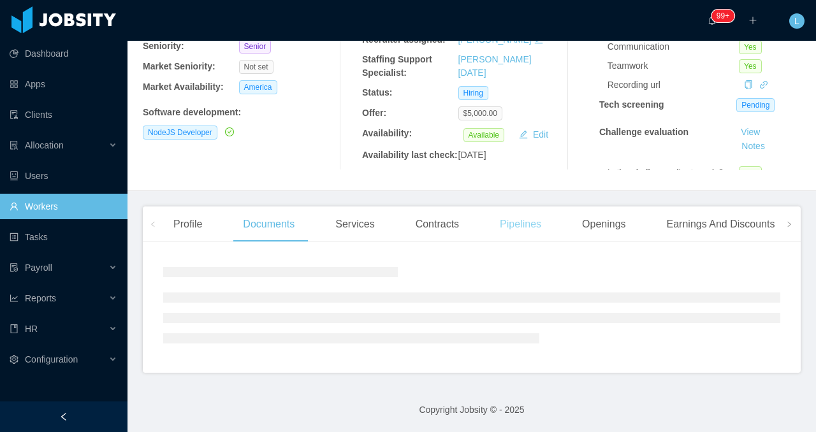
scroll to position [206, 0]
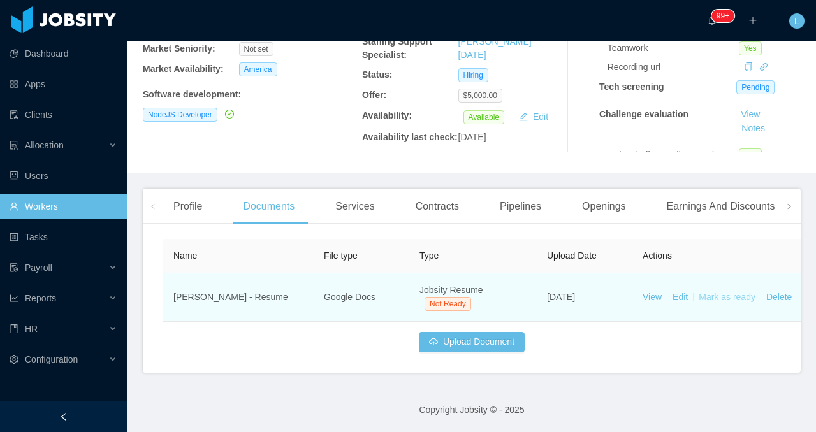
click at [725, 296] on link "Mark as ready" at bounding box center [726, 297] width 57 height 10
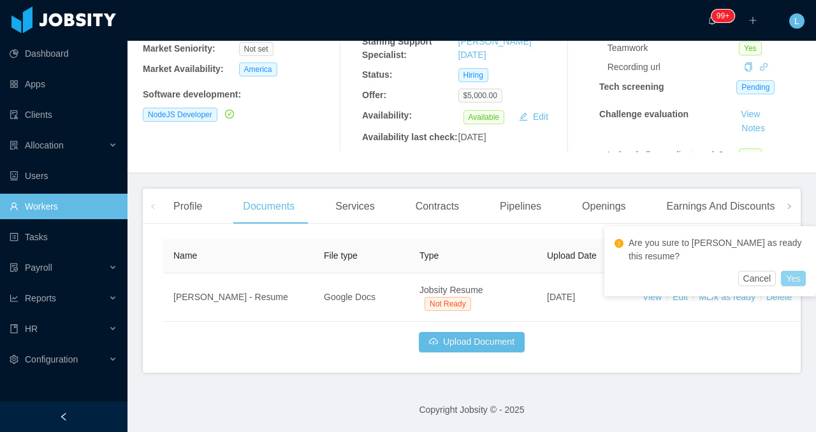
click at [797, 275] on button "Yes" at bounding box center [793, 278] width 25 height 15
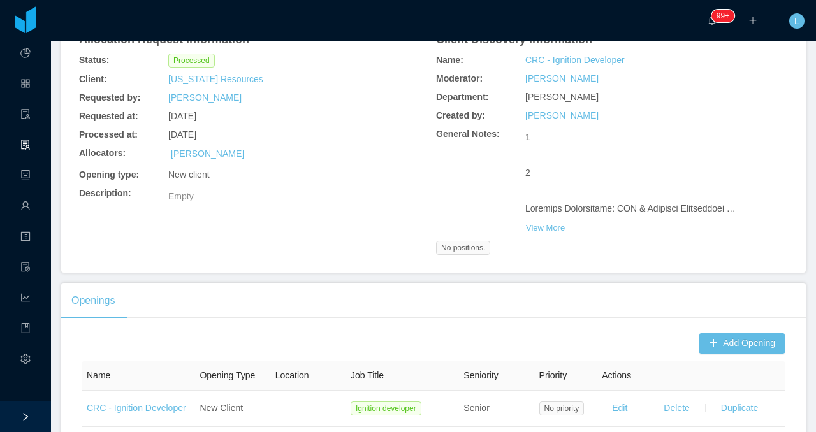
scroll to position [185, 0]
